Goal: Check status: Check status

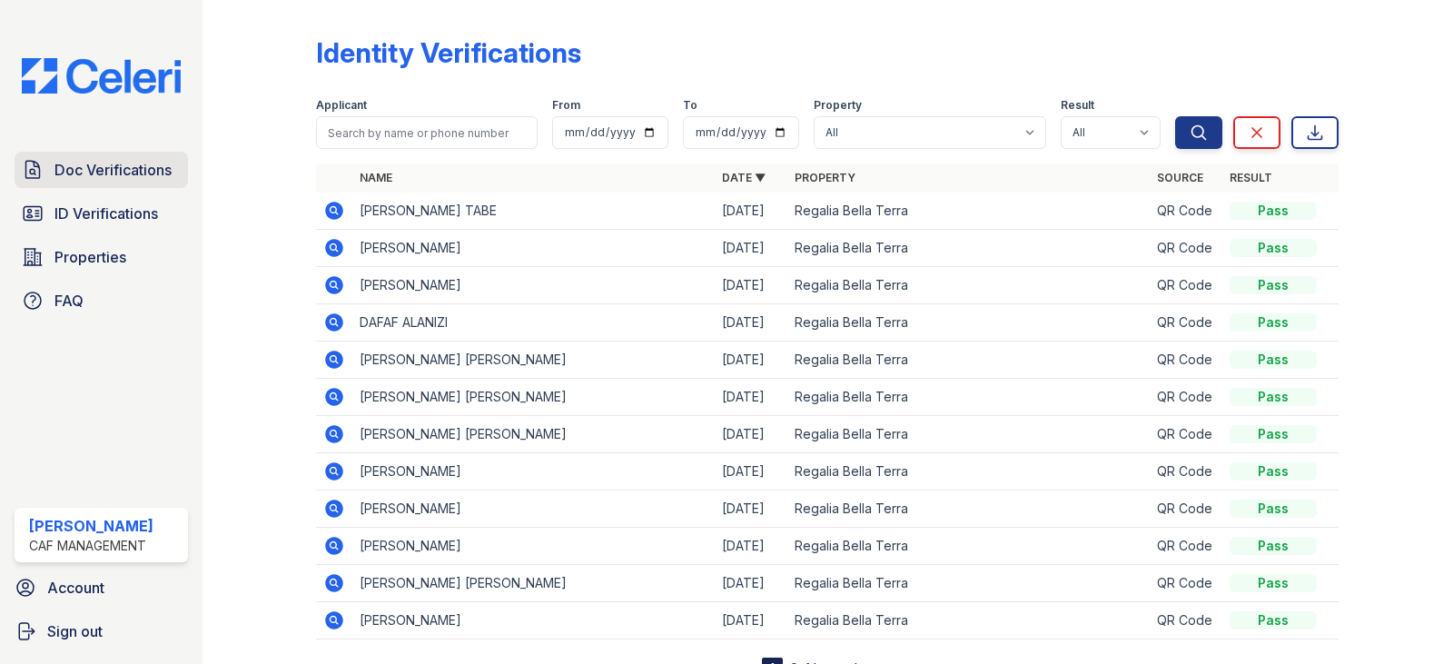
click at [81, 177] on span "Doc Verifications" at bounding box center [113, 170] width 117 height 22
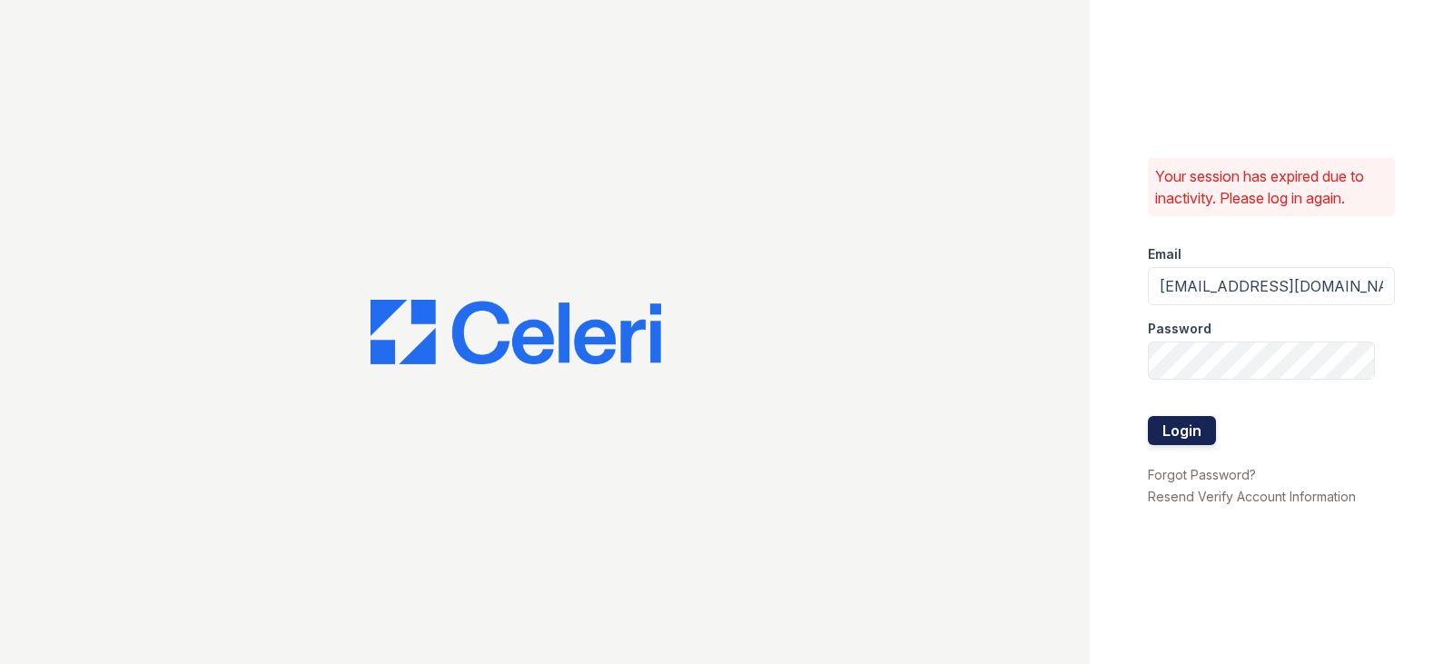
click at [1204, 435] on button "Login" at bounding box center [1182, 430] width 68 height 29
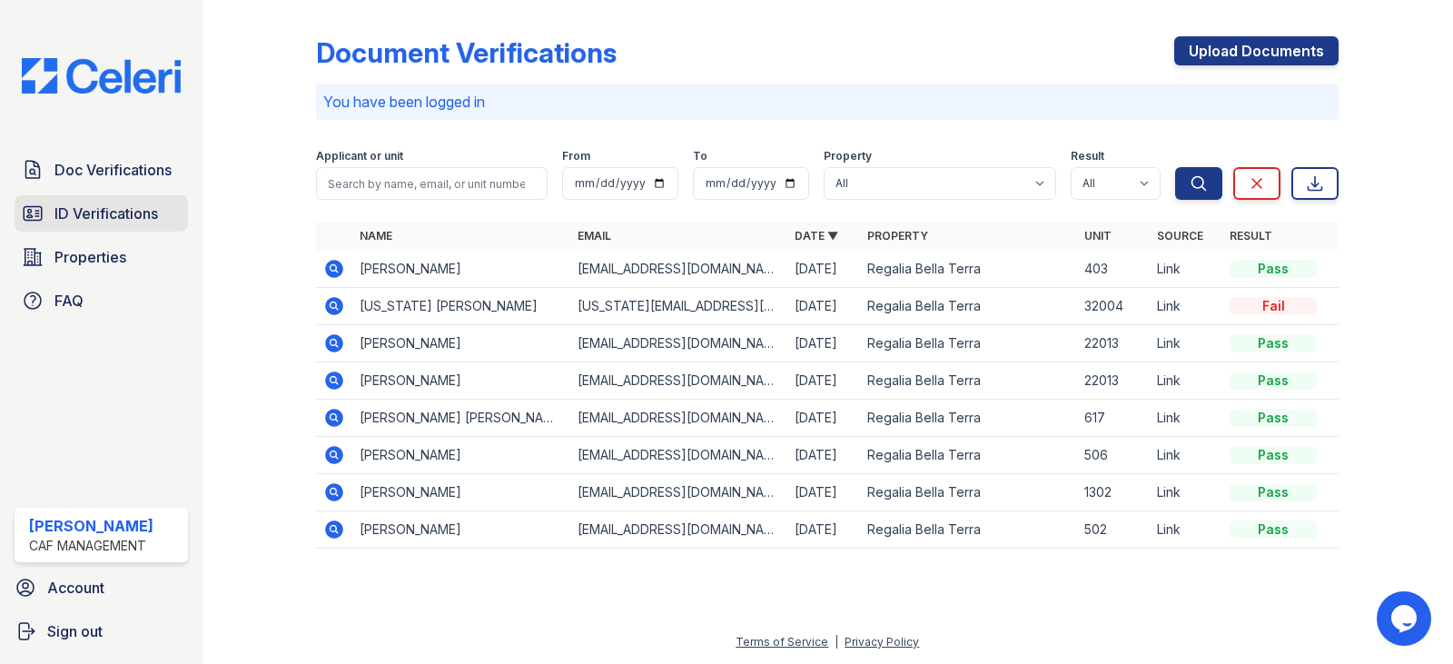
click at [162, 221] on link "ID Verifications" at bounding box center [102, 213] width 174 height 36
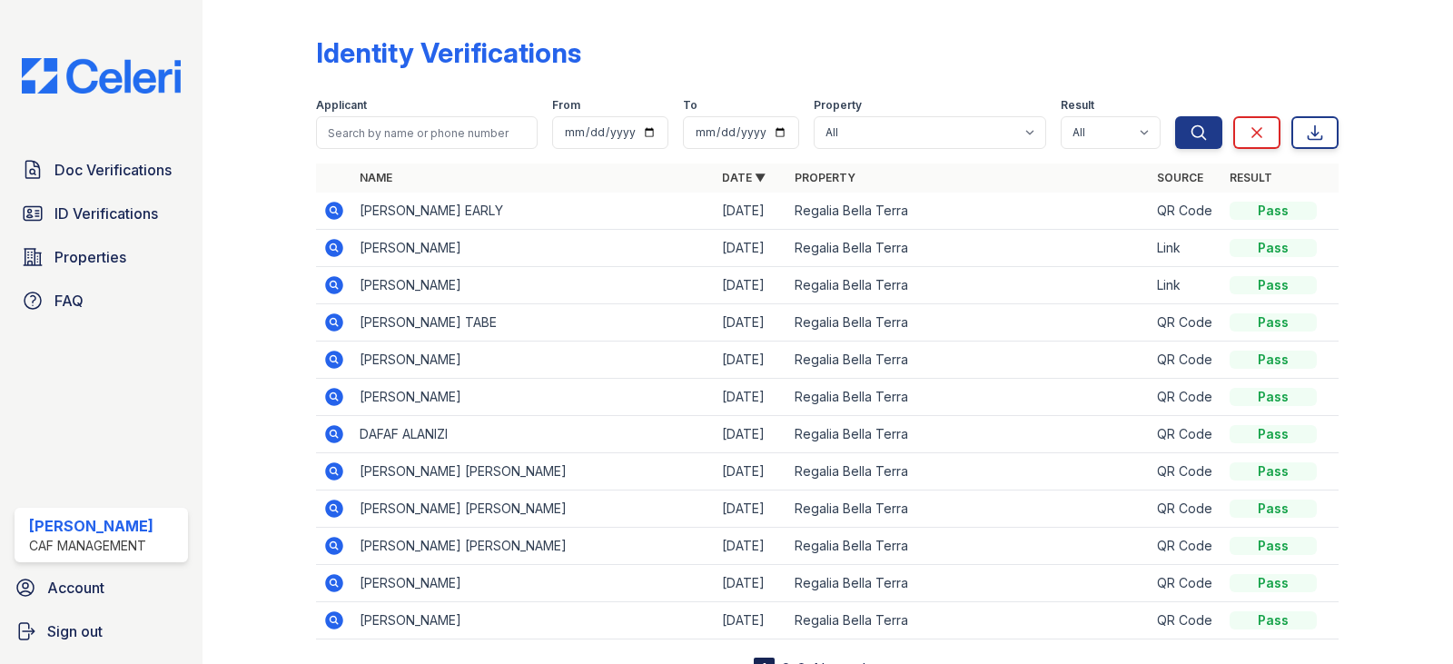
click at [162, 221] on link "ID Verifications" at bounding box center [102, 213] width 174 height 36
click at [334, 246] on icon at bounding box center [334, 246] width 5 height 5
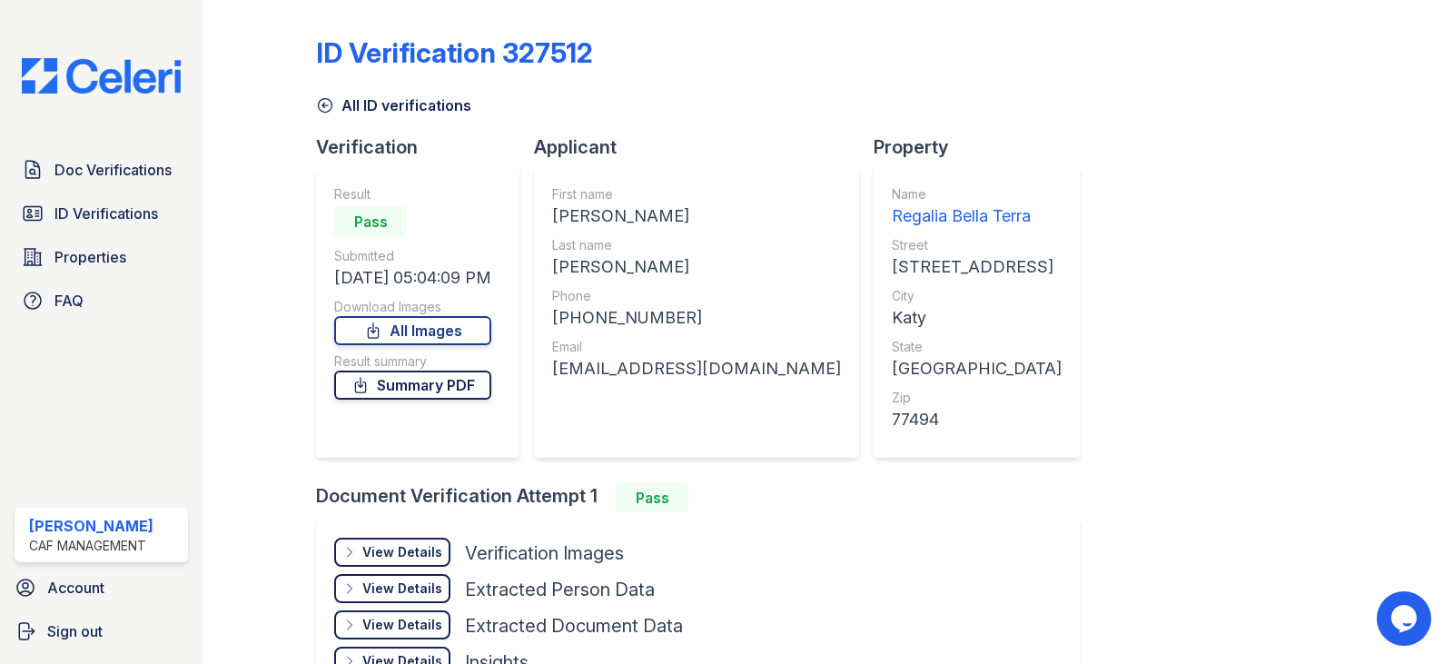
click at [378, 385] on link "Summary PDF" at bounding box center [412, 385] width 157 height 29
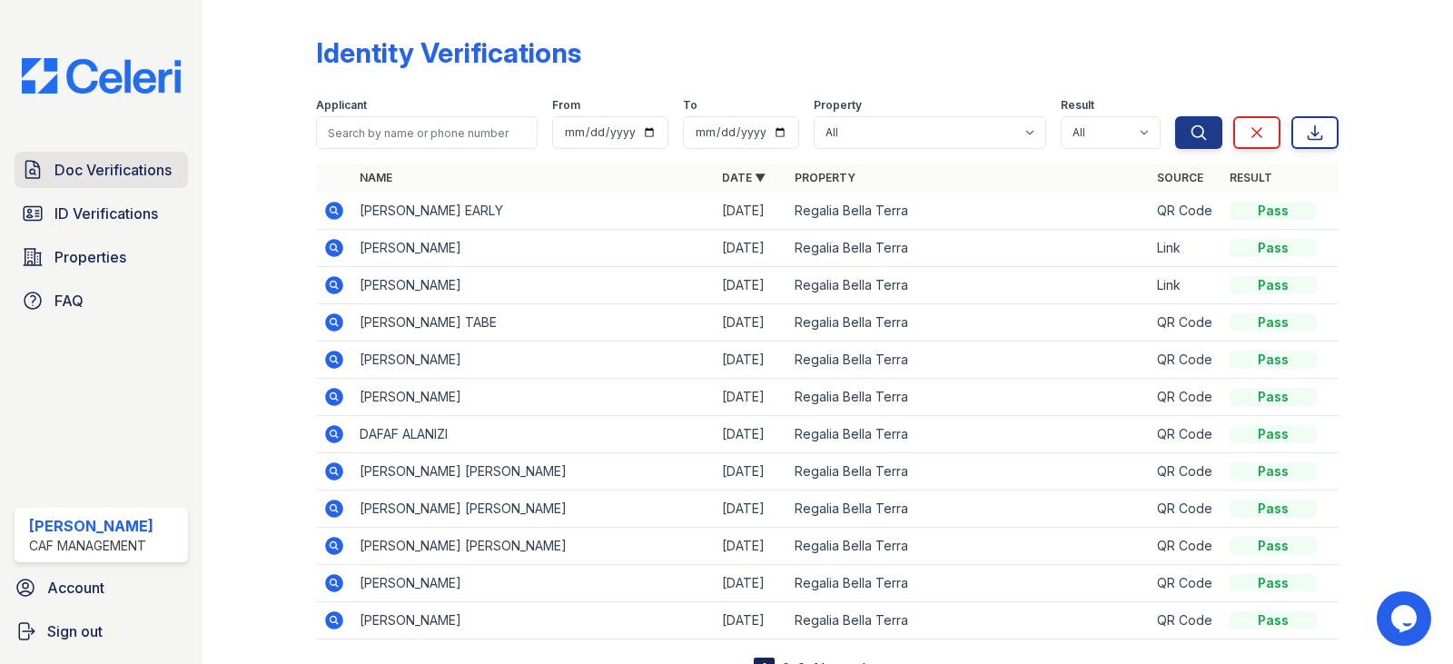
click at [94, 155] on link "Doc Verifications" at bounding box center [102, 170] width 174 height 36
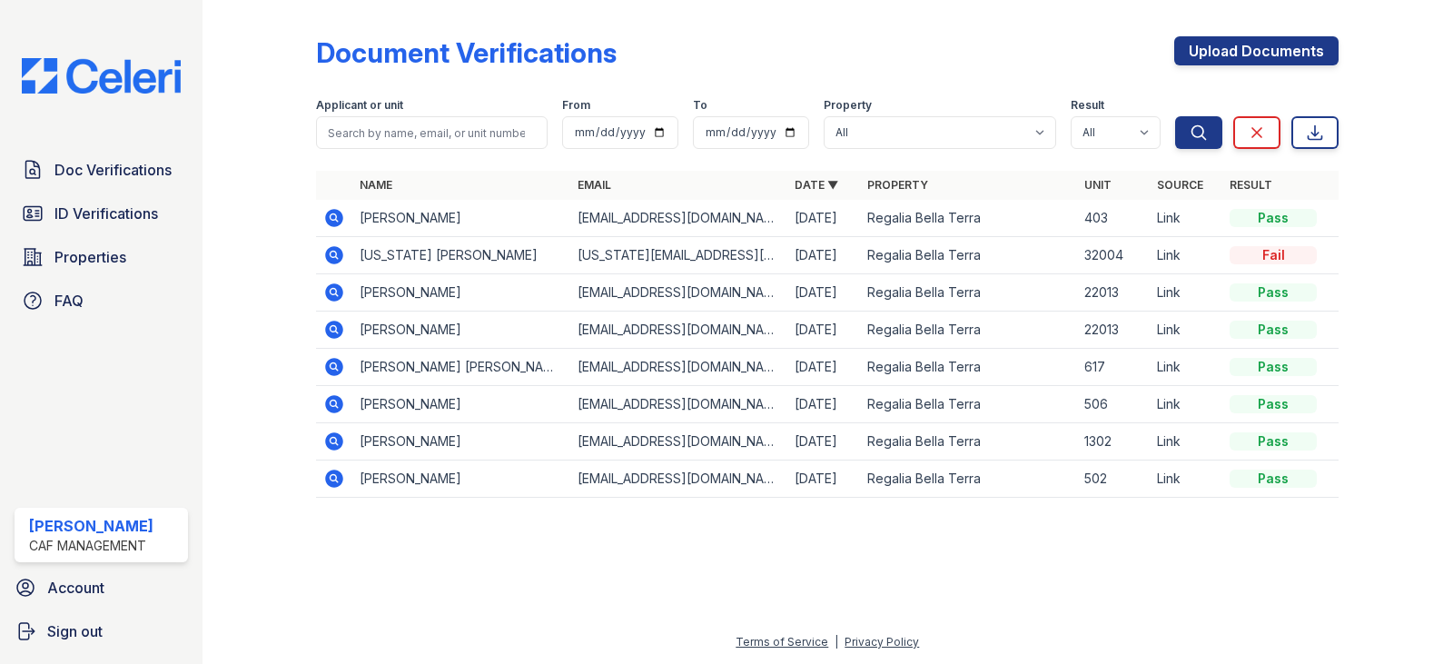
click at [336, 217] on icon at bounding box center [334, 218] width 22 height 22
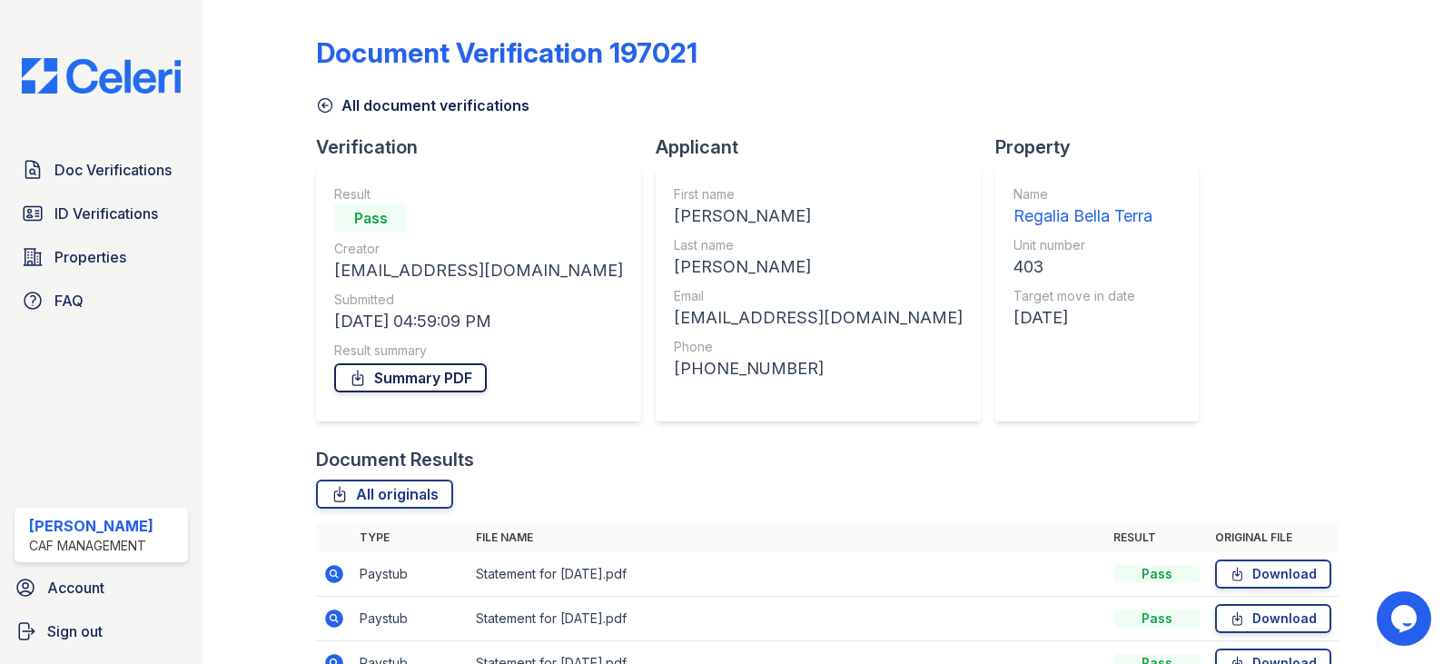
click at [433, 379] on link "Summary PDF" at bounding box center [410, 377] width 153 height 29
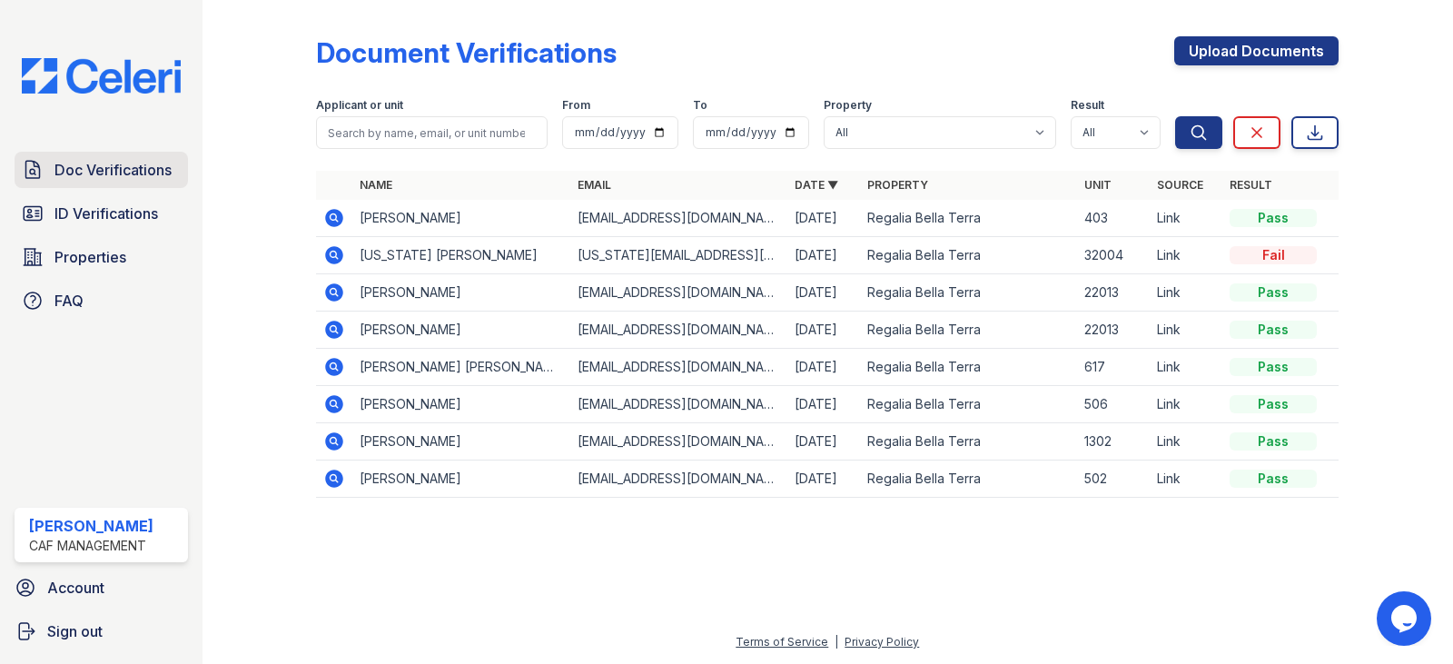
click at [96, 180] on span "Doc Verifications" at bounding box center [113, 170] width 117 height 22
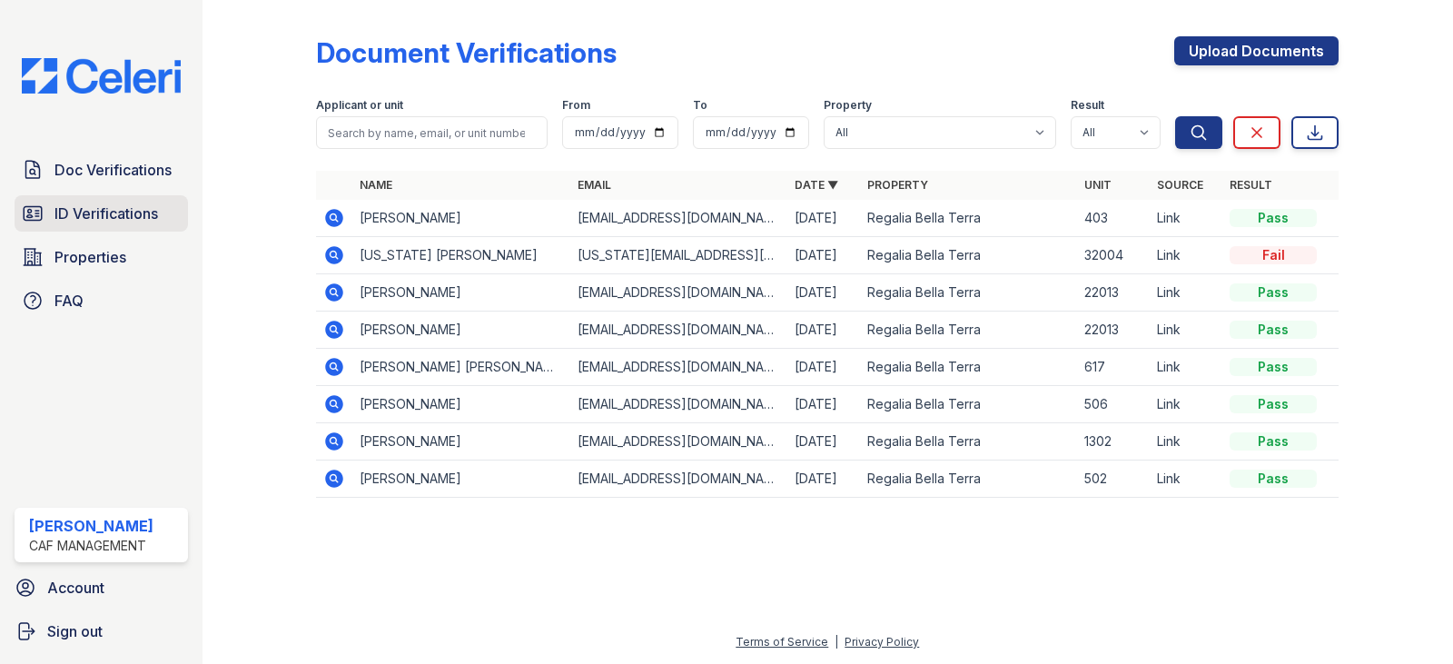
click at [90, 206] on span "ID Verifications" at bounding box center [107, 214] width 104 height 22
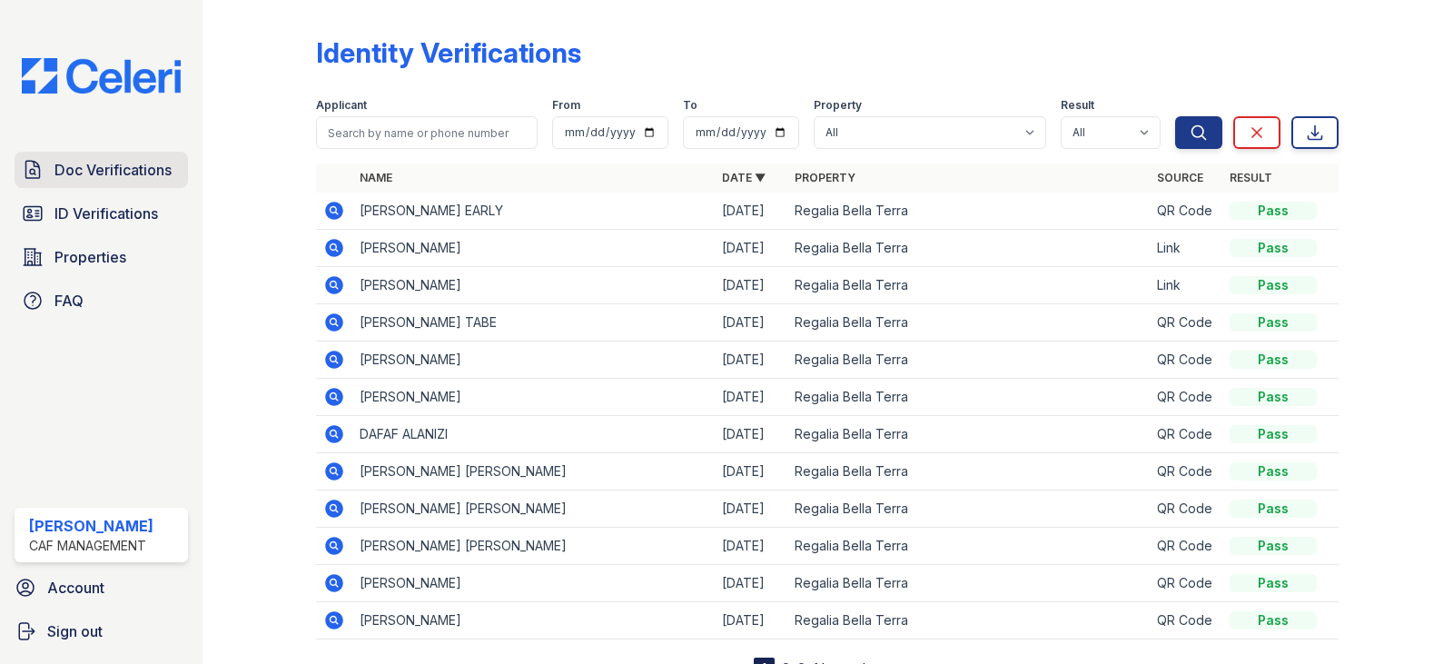
click at [94, 164] on span "Doc Verifications" at bounding box center [113, 170] width 117 height 22
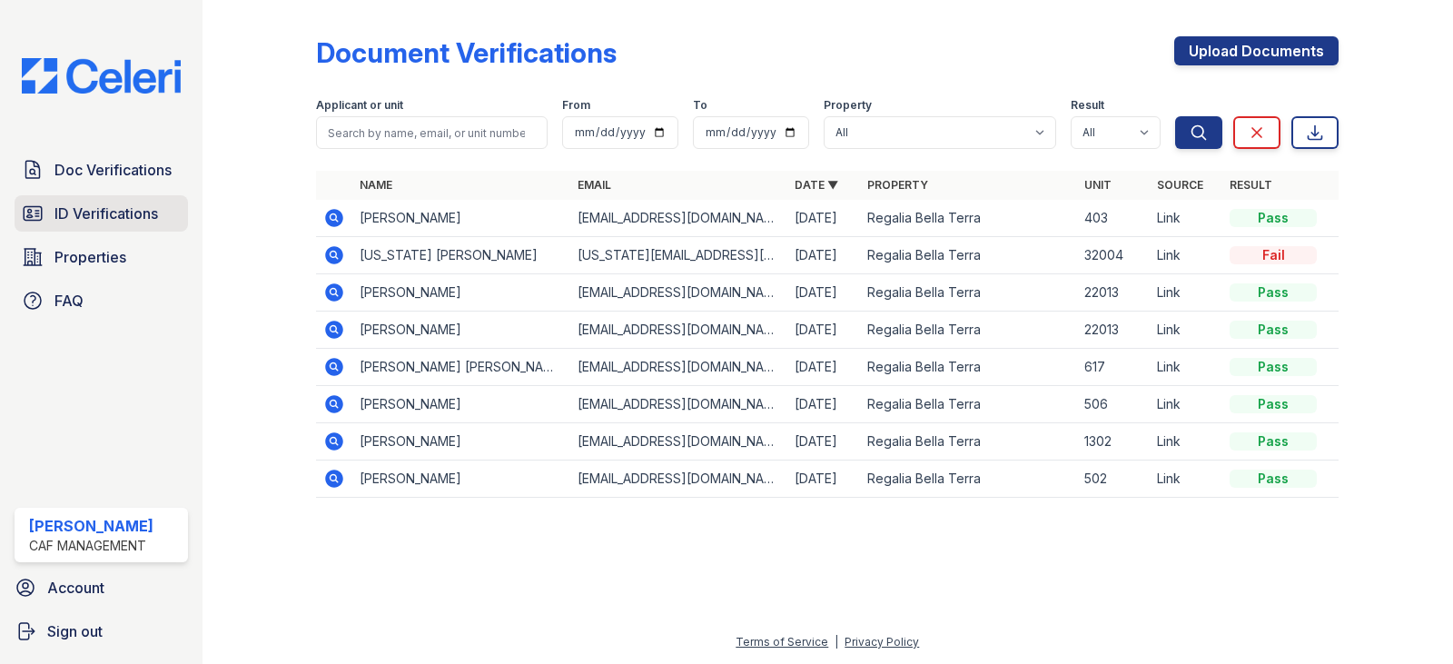
click at [76, 212] on span "ID Verifications" at bounding box center [107, 214] width 104 height 22
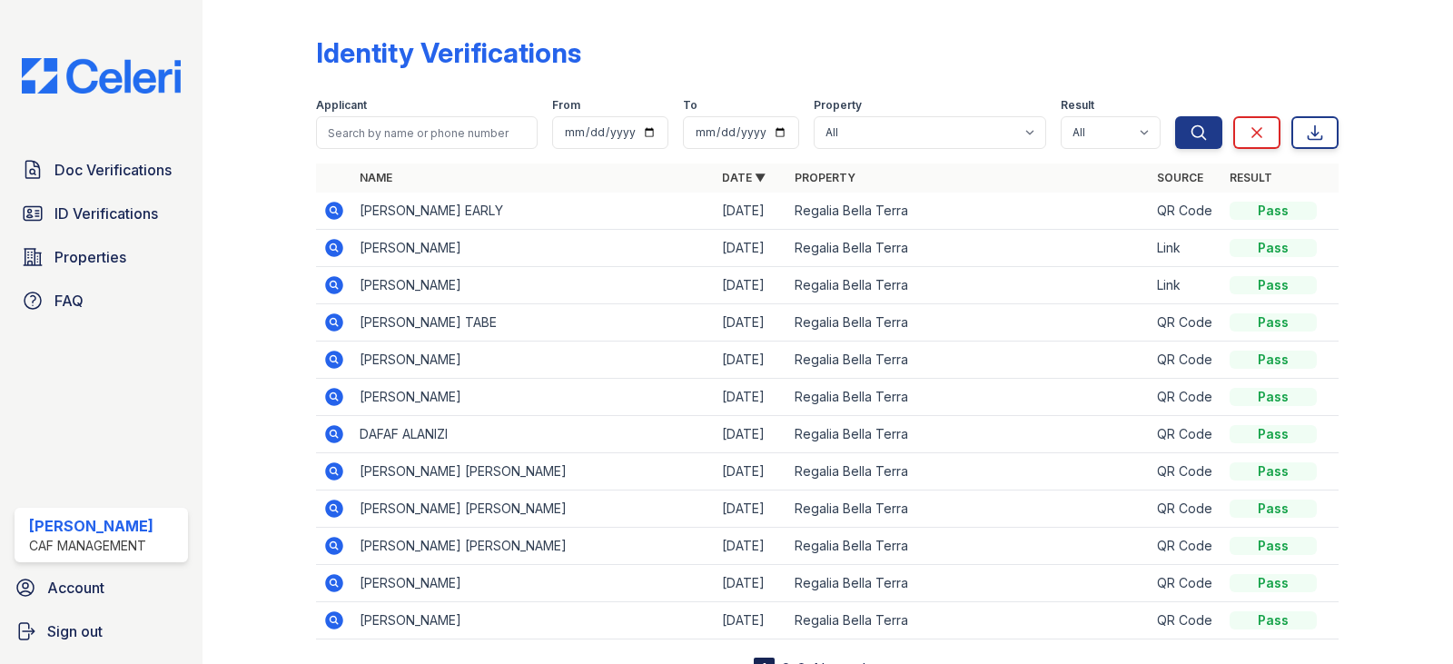
click at [330, 291] on icon at bounding box center [335, 285] width 18 height 18
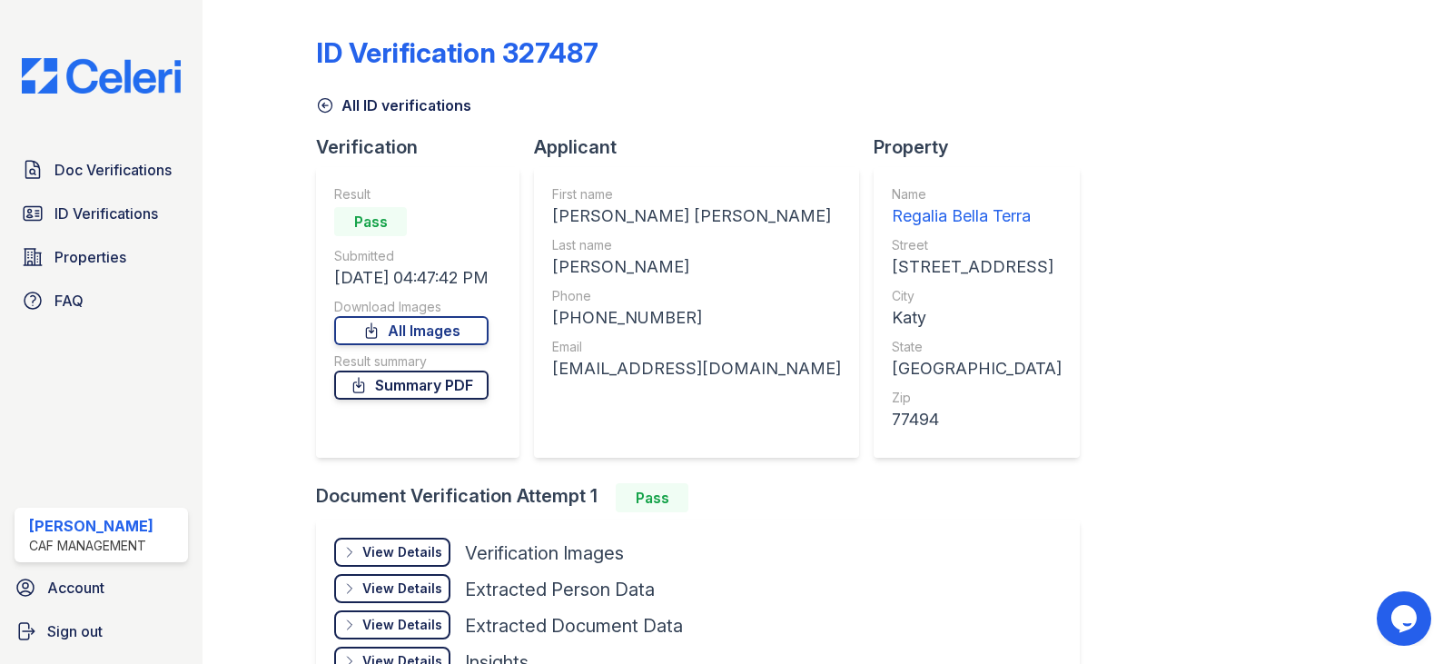
click at [421, 381] on link "Summary PDF" at bounding box center [411, 385] width 154 height 29
